Goal: Check status: Check status

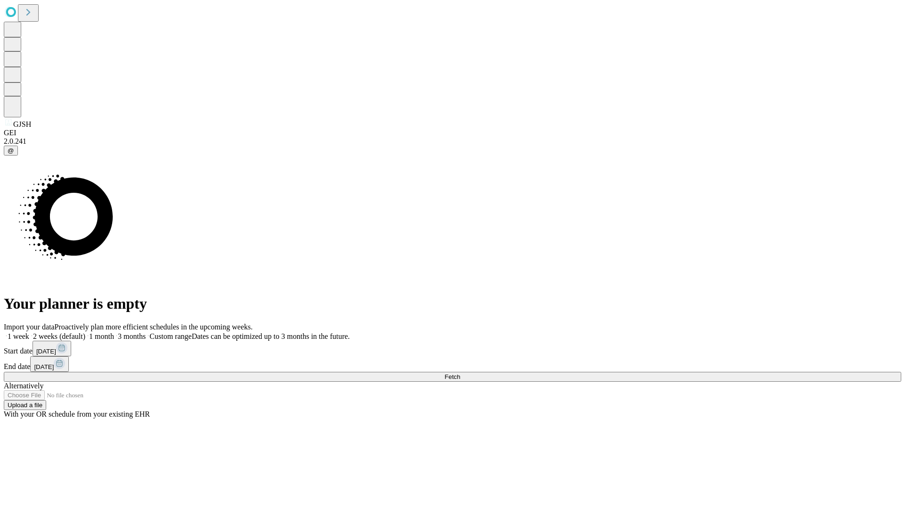
click at [460, 373] on span "Fetch" at bounding box center [452, 376] width 16 height 7
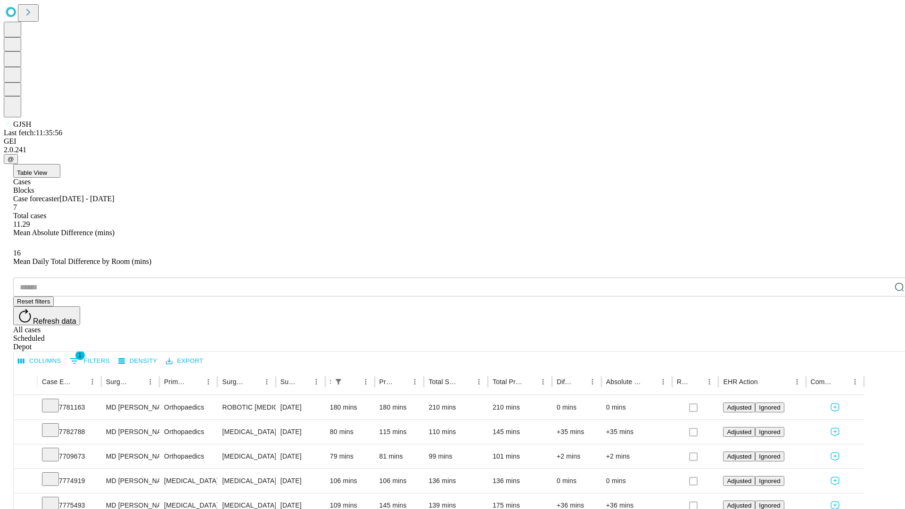
click at [844, 334] on div "Scheduled" at bounding box center [461, 338] width 897 height 8
